Goal: Task Accomplishment & Management: Use online tool/utility

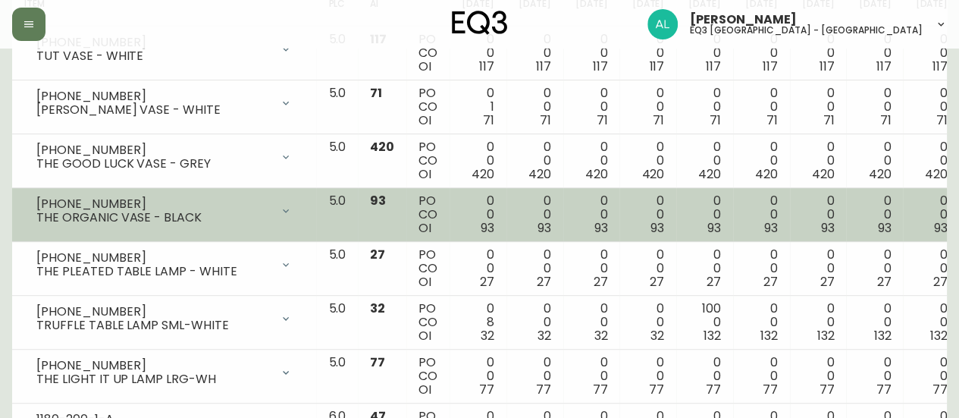
scroll to position [303, 0]
